Goal: Check status: Check status

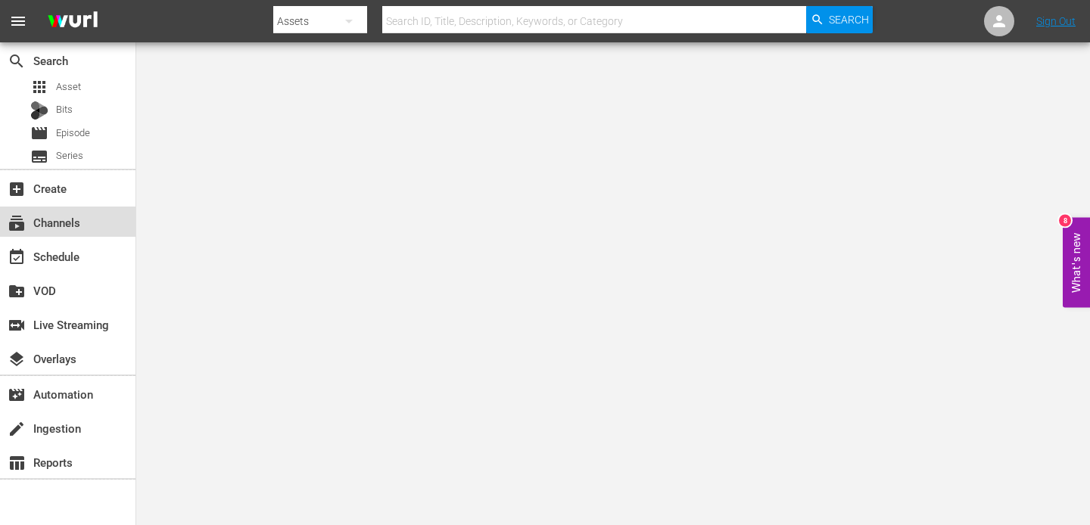
click at [63, 226] on div "subscriptions Channels" at bounding box center [42, 220] width 85 height 14
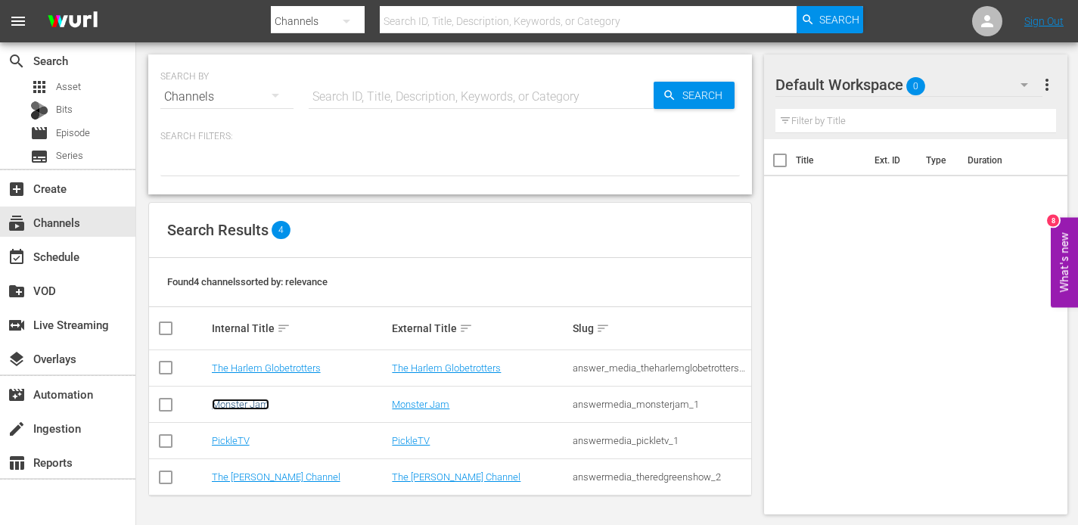
click at [241, 406] on link "Monster Jam" at bounding box center [241, 404] width 58 height 11
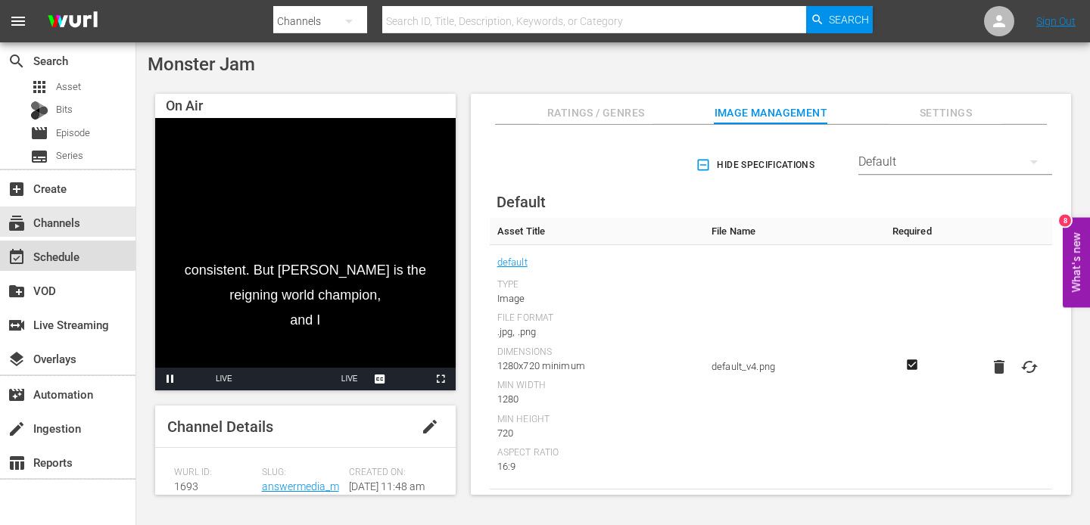
click at [52, 257] on div "event_available Schedule" at bounding box center [42, 254] width 85 height 14
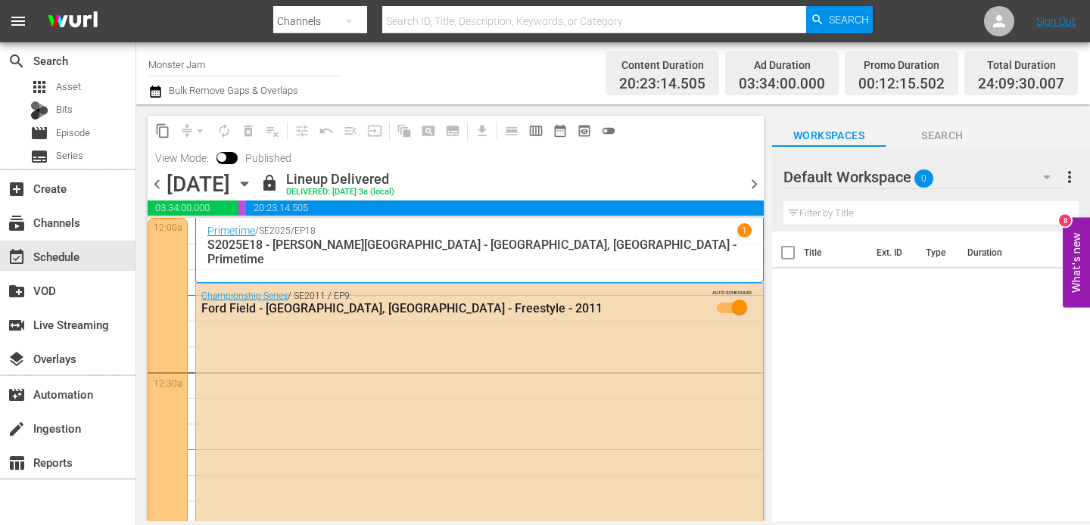
click at [755, 156] on div "content_copy compress arrow_drop_down autorenew_outlined delete_forever_outline…" at bounding box center [456, 143] width 616 height 55
click at [752, 185] on span "chevron_right" at bounding box center [754, 184] width 19 height 19
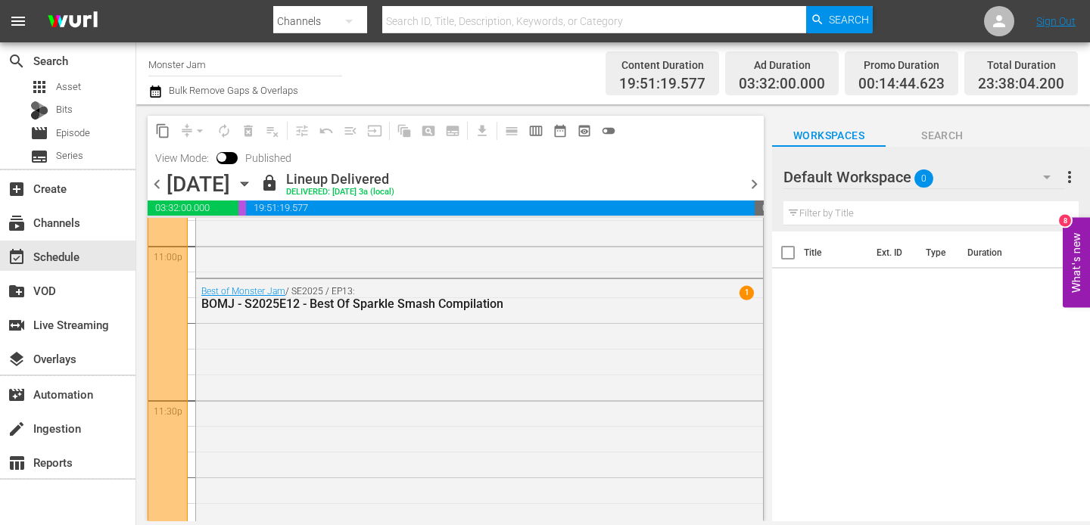
scroll to position [7108, 0]
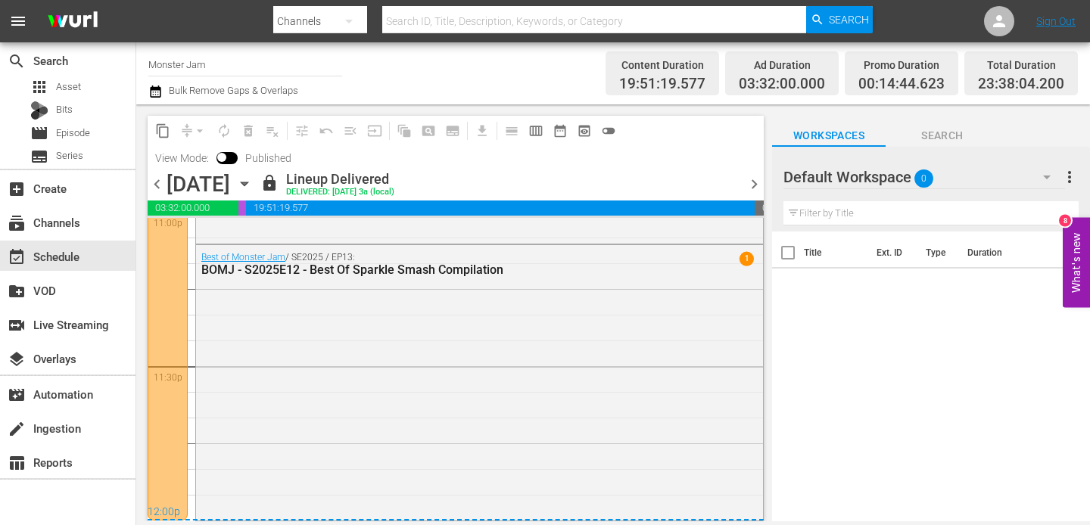
click at [751, 185] on span "chevron_right" at bounding box center [754, 184] width 19 height 19
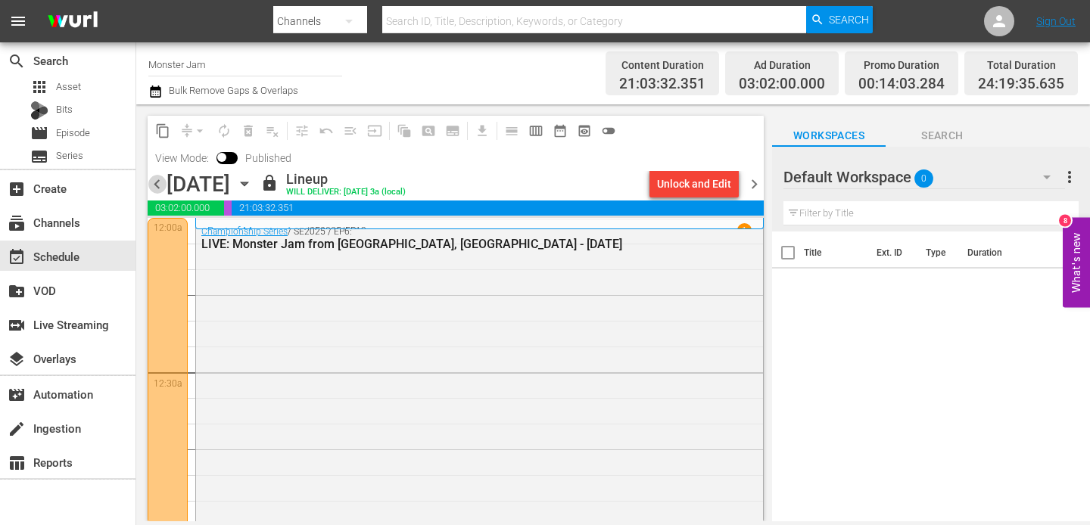
click at [160, 185] on span "chevron_left" at bounding box center [157, 184] width 19 height 19
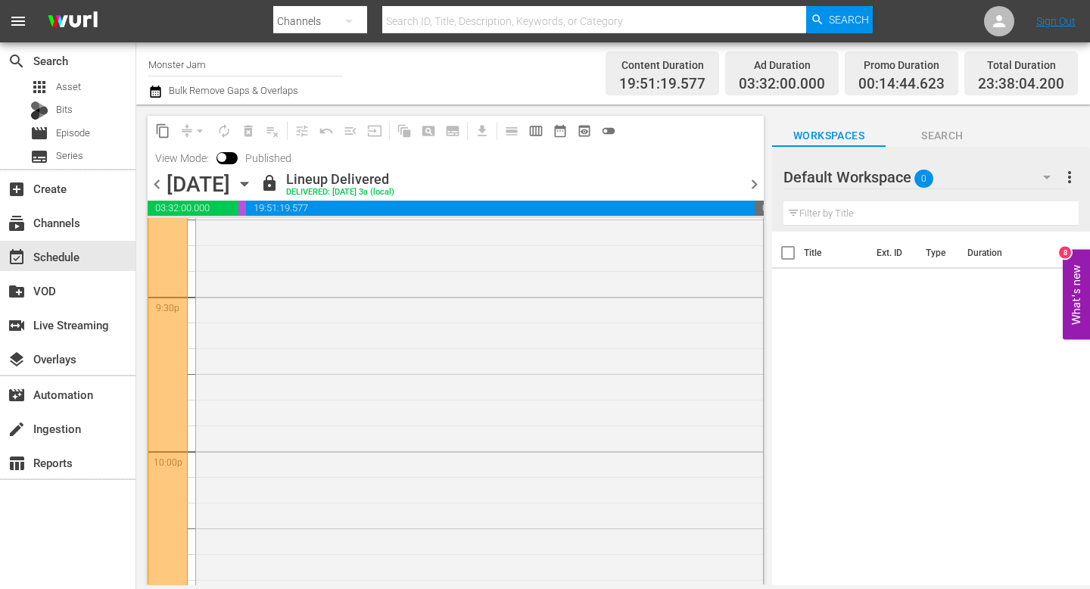
scroll to position [6414, 0]
